Goal: Find specific page/section: Find specific page/section

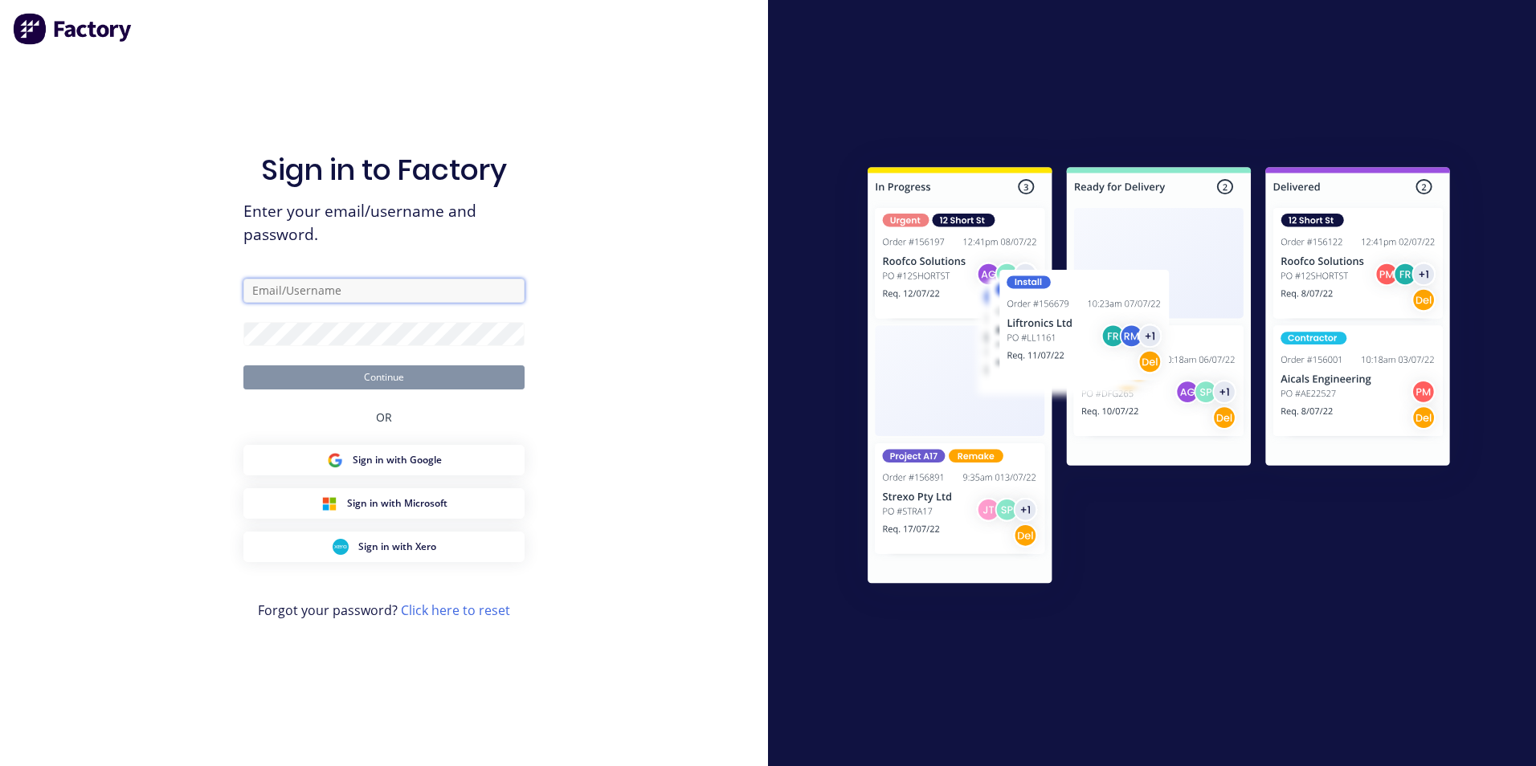
type input "[EMAIL_ADDRESS][DOMAIN_NAME]"
click at [381, 374] on button "Continue" at bounding box center [383, 377] width 281 height 24
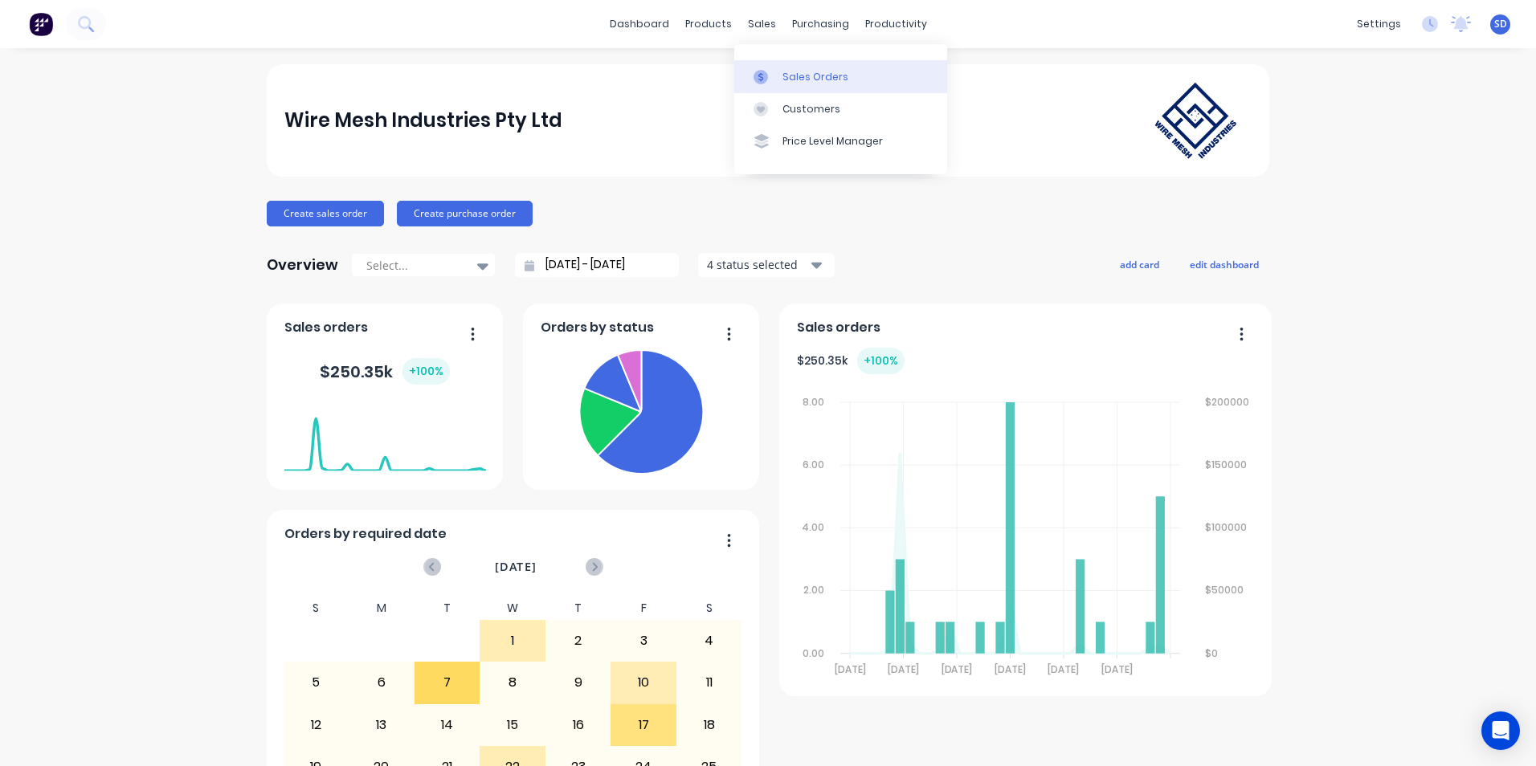
click at [772, 62] on link "Sales Orders" at bounding box center [840, 76] width 213 height 32
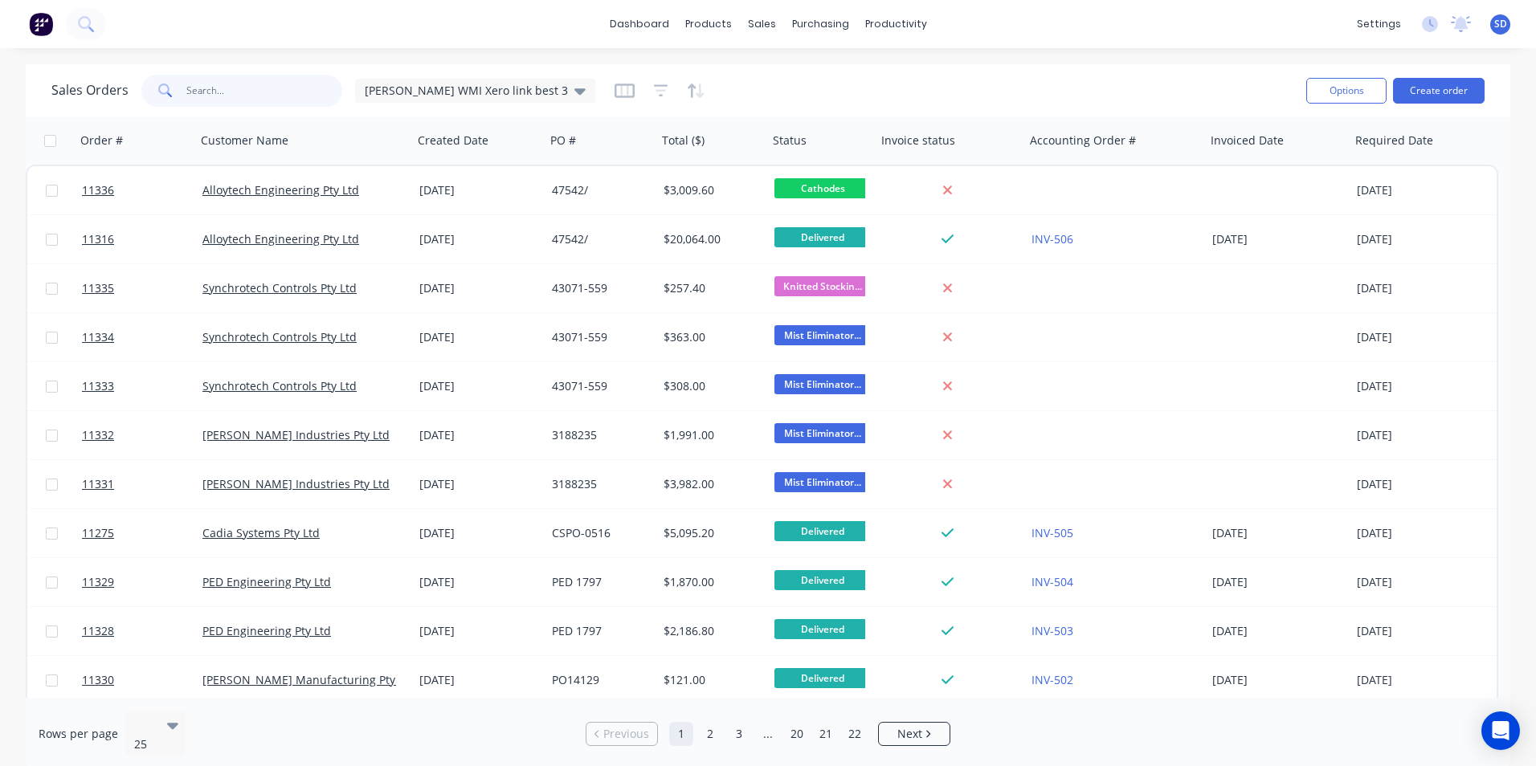
click at [279, 93] on input "text" at bounding box center [264, 91] width 157 height 32
type input "[PERSON_NAME]"
